Goal: Check status: Check status

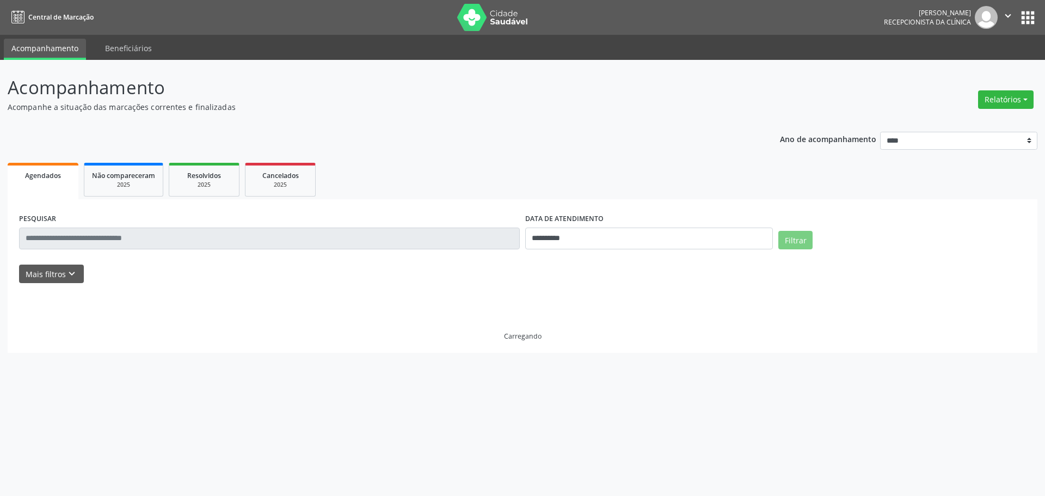
click at [1004, 102] on button "Relatórios" at bounding box center [1005, 99] width 55 height 18
click at [982, 125] on link "Agendamentos" at bounding box center [975, 122] width 117 height 15
select select "*"
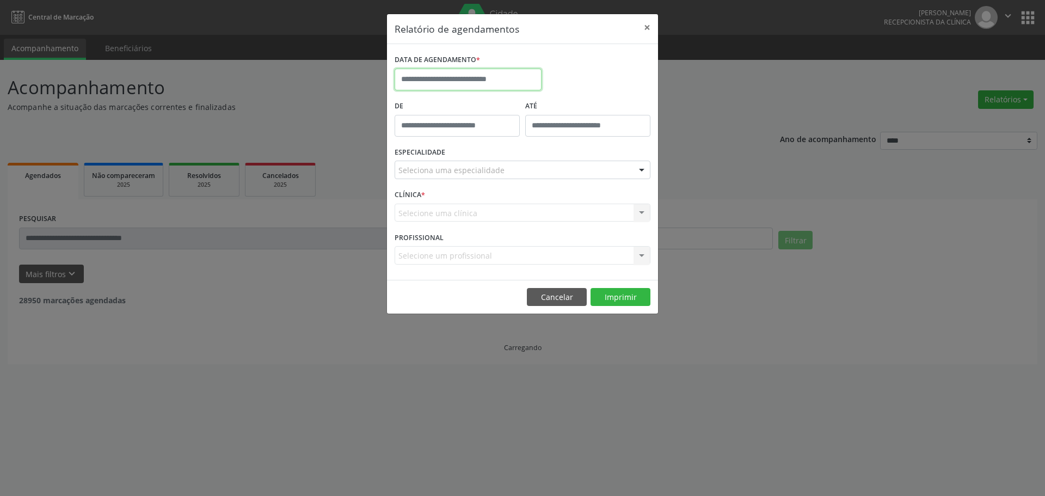
click at [518, 76] on input "text" at bounding box center [467, 80] width 147 height 22
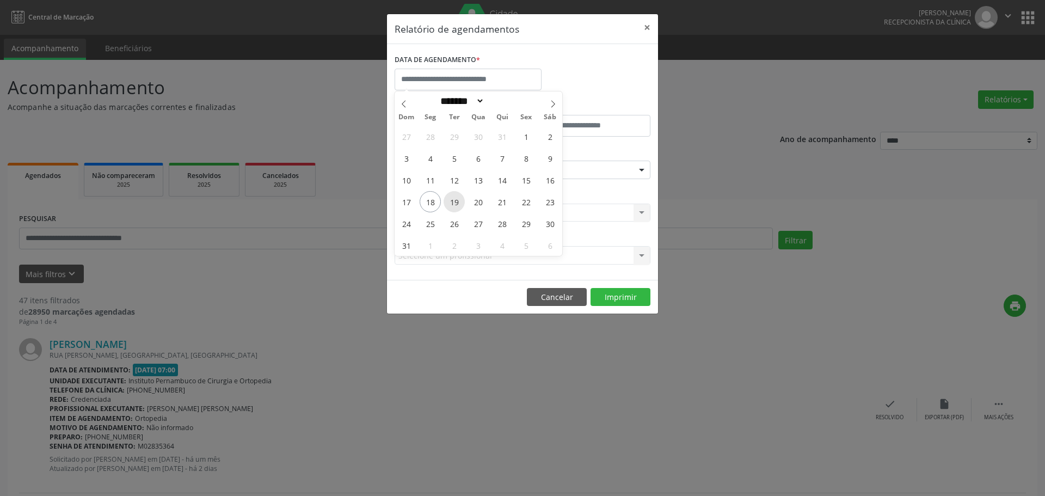
click at [452, 207] on span "19" at bounding box center [453, 201] width 21 height 21
type input "**********"
click at [452, 207] on span "19" at bounding box center [453, 201] width 21 height 21
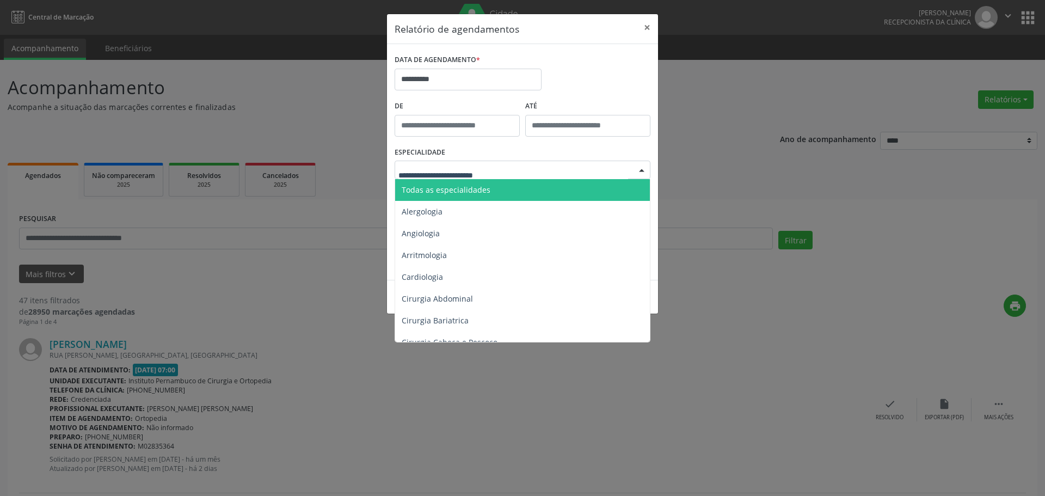
click at [482, 185] on span "Todas as especialidades" at bounding box center [445, 189] width 89 height 10
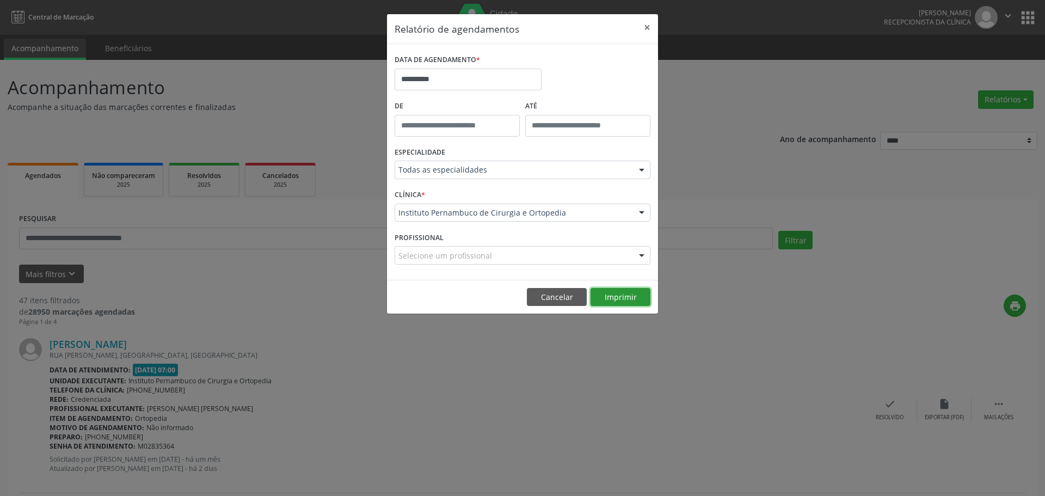
click at [628, 301] on button "Imprimir" at bounding box center [620, 297] width 60 height 18
